Goal: Navigation & Orientation: Understand site structure

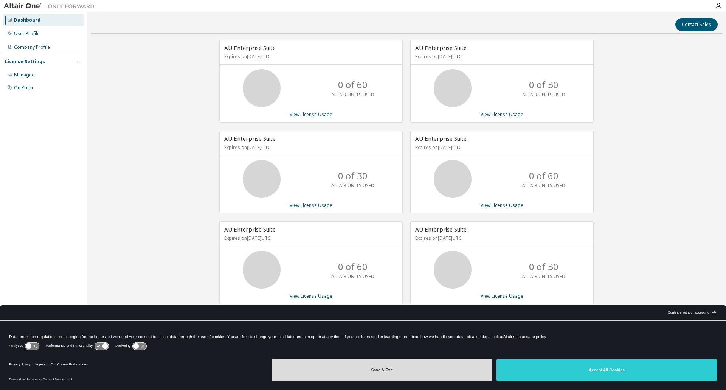
click at [383, 369] on button "Save & Exit" at bounding box center [382, 370] width 220 height 22
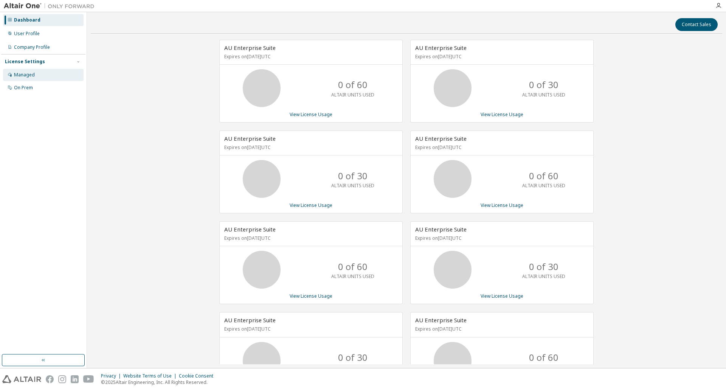
click at [23, 74] on div "Managed" at bounding box center [24, 75] width 21 height 6
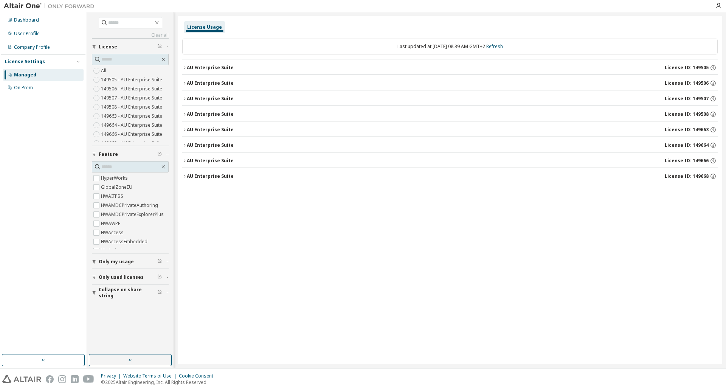
click at [211, 28] on div "License Usage" at bounding box center [204, 27] width 35 height 6
click at [21, 31] on div "User Profile" at bounding box center [27, 34] width 26 height 6
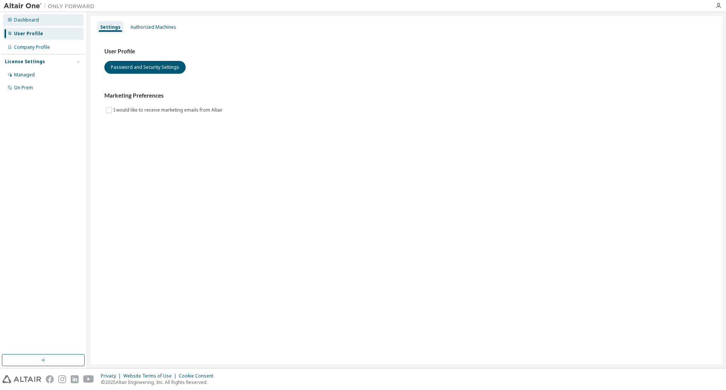
click at [21, 22] on div "Dashboard" at bounding box center [26, 20] width 25 height 6
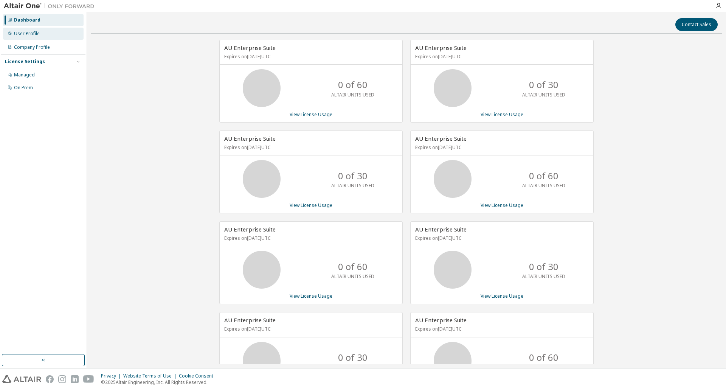
click at [32, 38] on div "User Profile" at bounding box center [43, 34] width 81 height 12
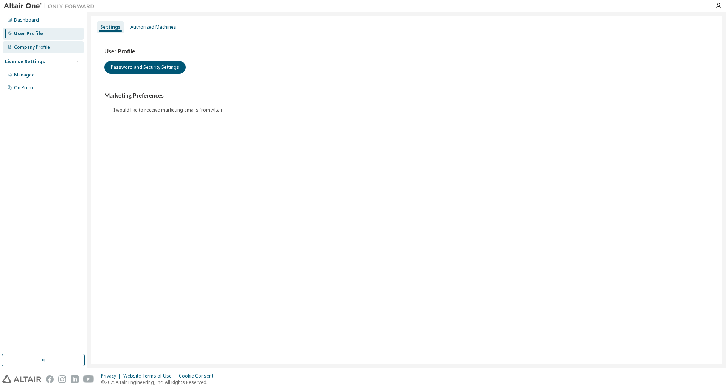
click at [29, 48] on div "Company Profile" at bounding box center [32, 47] width 36 height 6
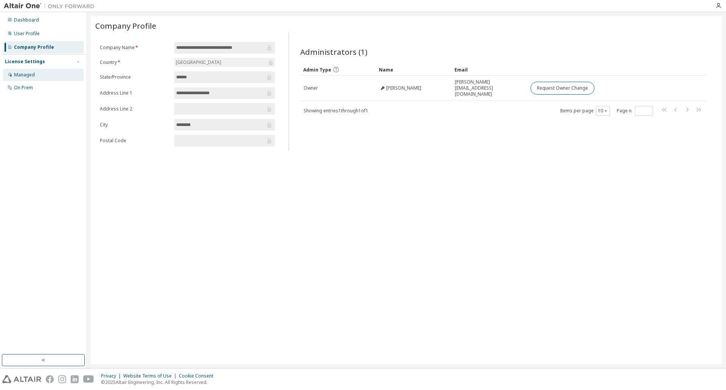
click at [27, 72] on div "Managed" at bounding box center [24, 75] width 21 height 6
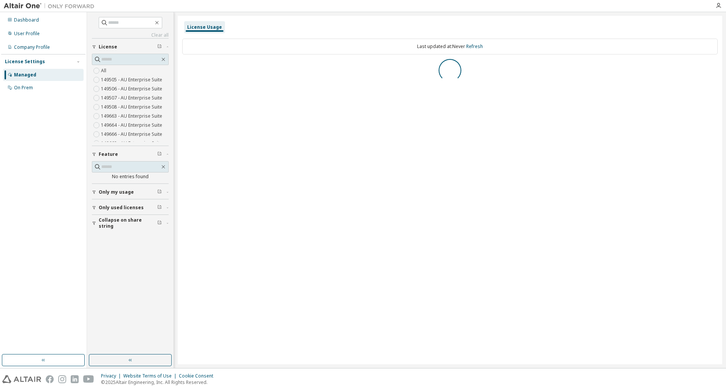
click at [113, 208] on span "Only used licenses" at bounding box center [121, 208] width 45 height 6
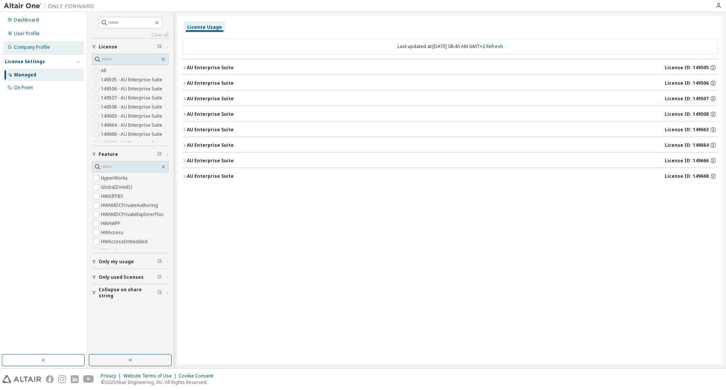
click at [22, 51] on div "Company Profile" at bounding box center [43, 47] width 81 height 12
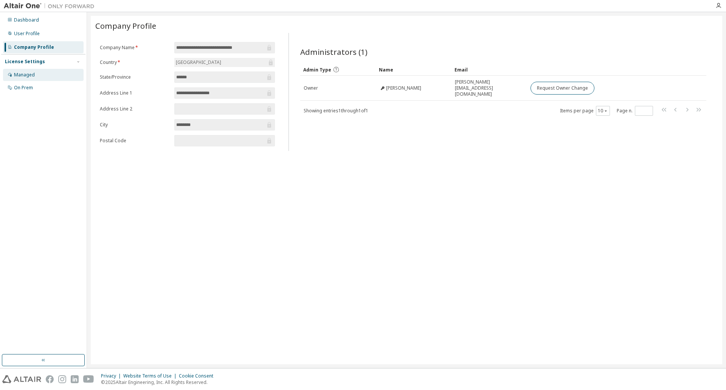
click at [23, 75] on div "Managed" at bounding box center [24, 75] width 21 height 6
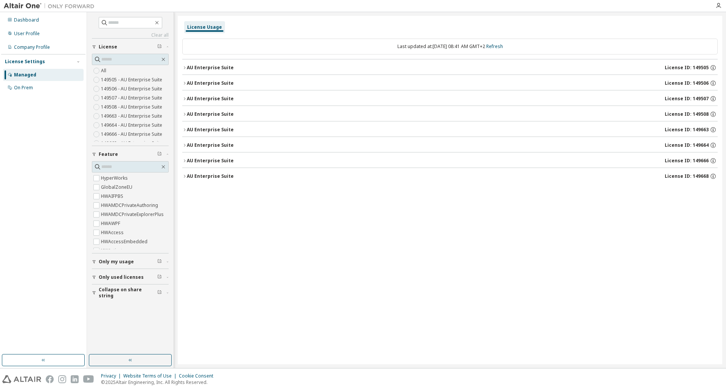
click at [184, 68] on icon "button" at bounding box center [184, 67] width 5 height 5
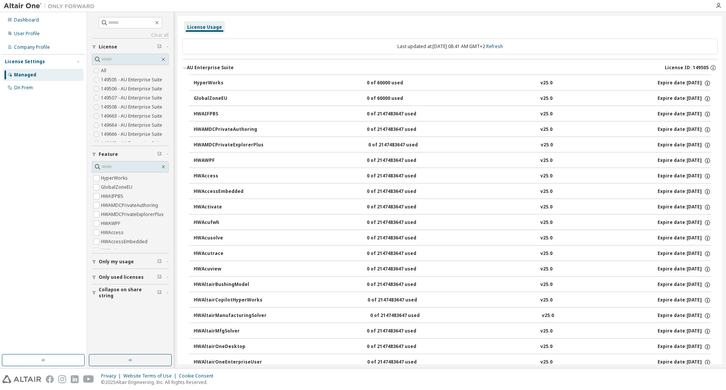
click at [517, 29] on div "License Usage" at bounding box center [449, 27] width 535 height 14
